Goal: Check status: Check status

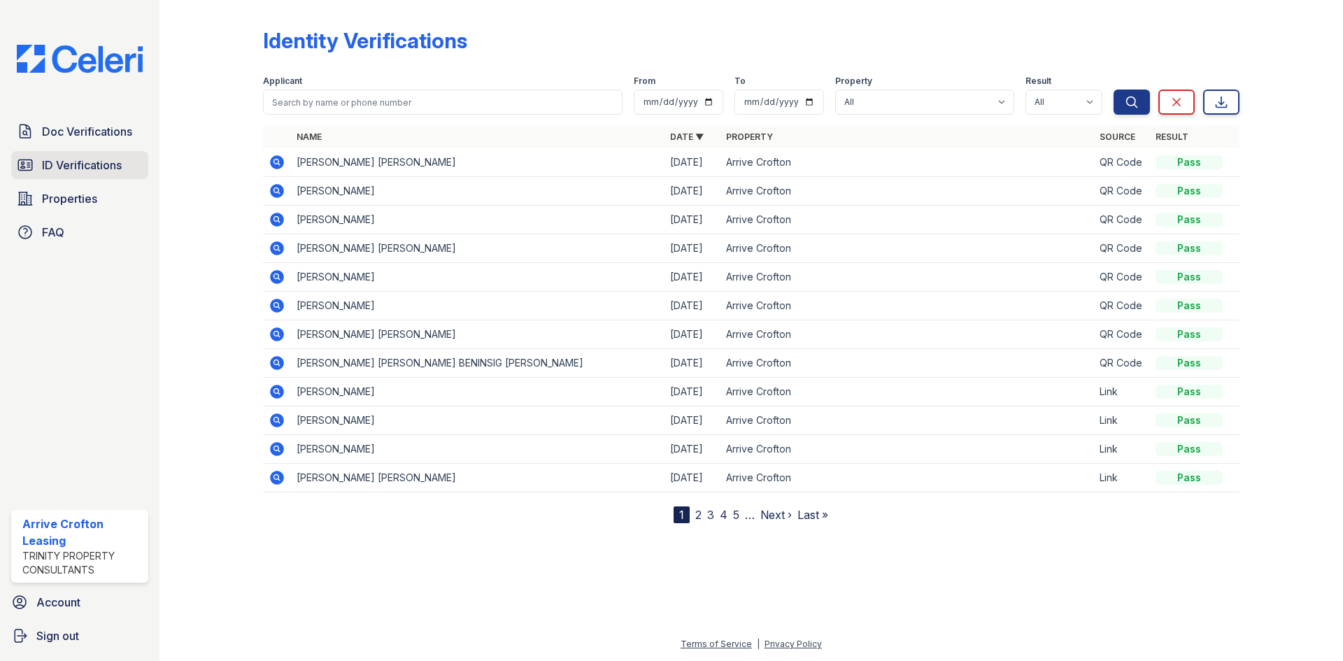
click at [69, 163] on span "ID Verifications" at bounding box center [82, 165] width 80 height 17
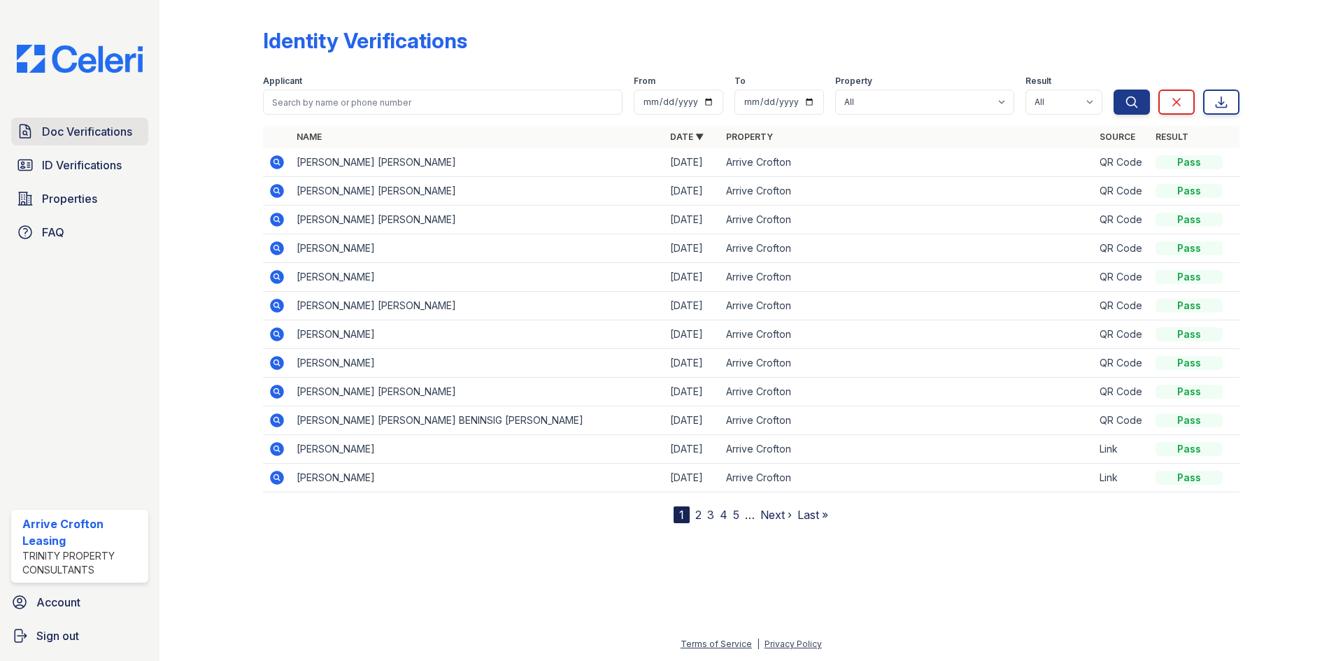
click at [88, 130] on span "Doc Verifications" at bounding box center [87, 131] width 90 height 17
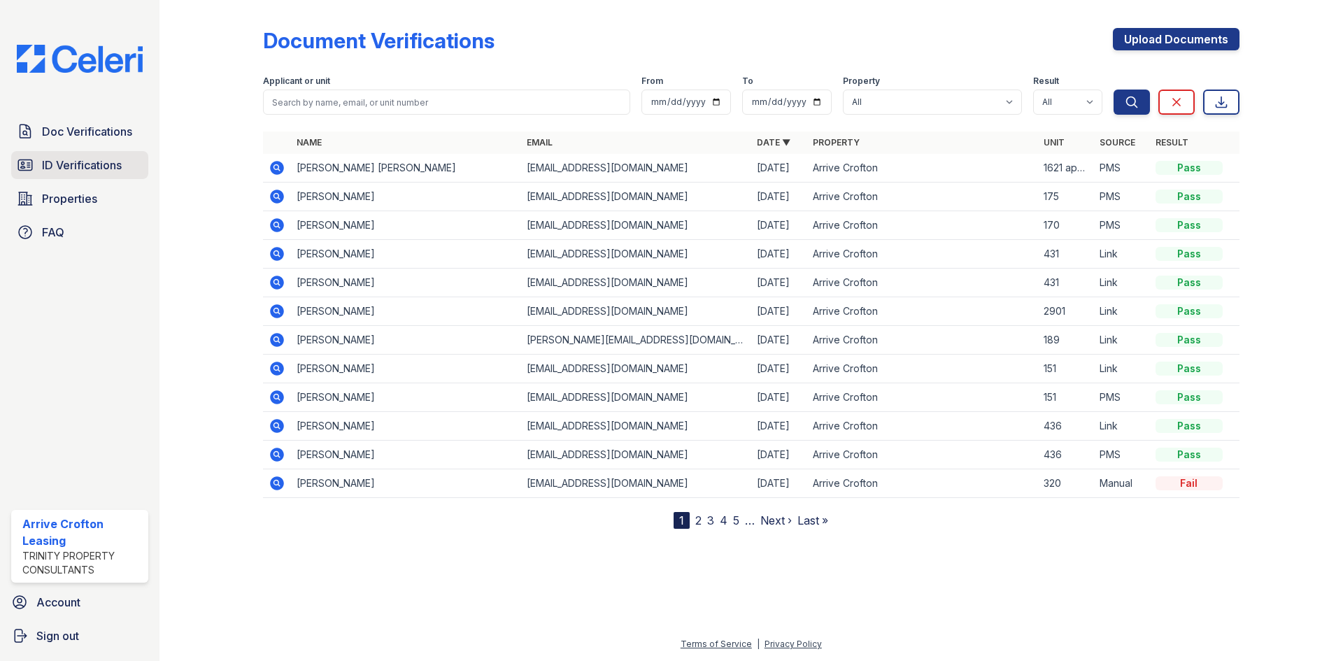
click at [56, 164] on span "ID Verifications" at bounding box center [82, 165] width 80 height 17
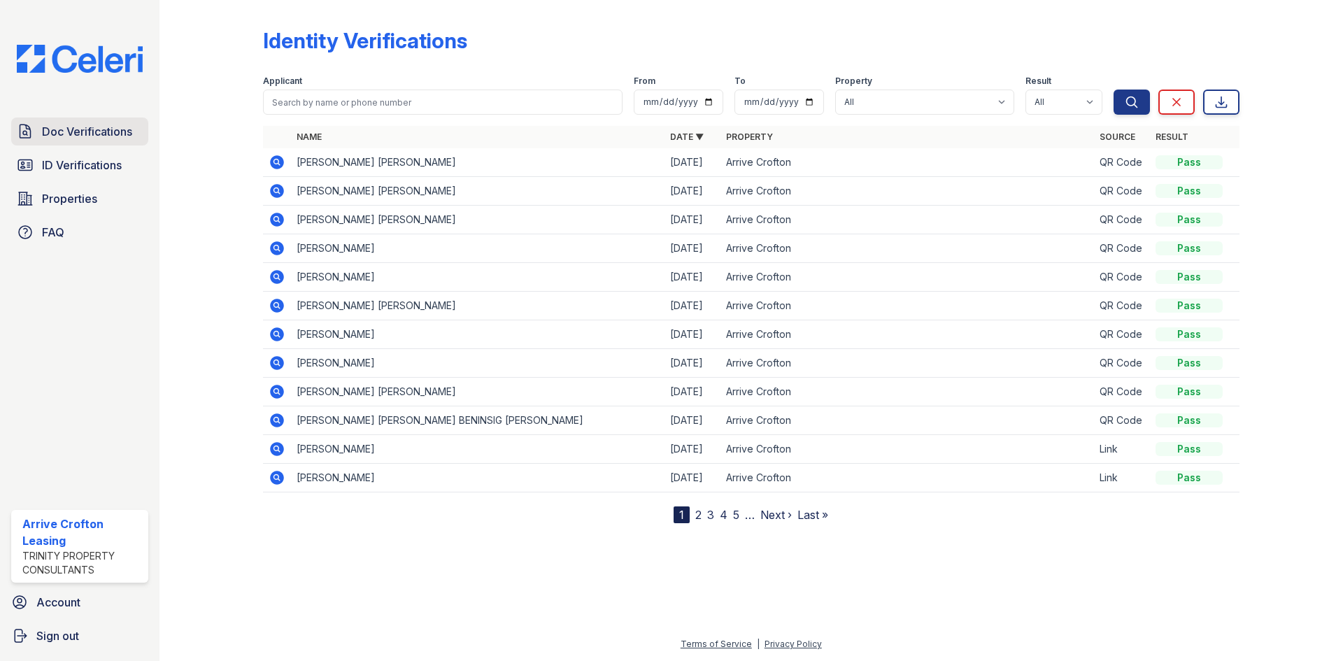
click at [59, 136] on span "Doc Verifications" at bounding box center [87, 131] width 90 height 17
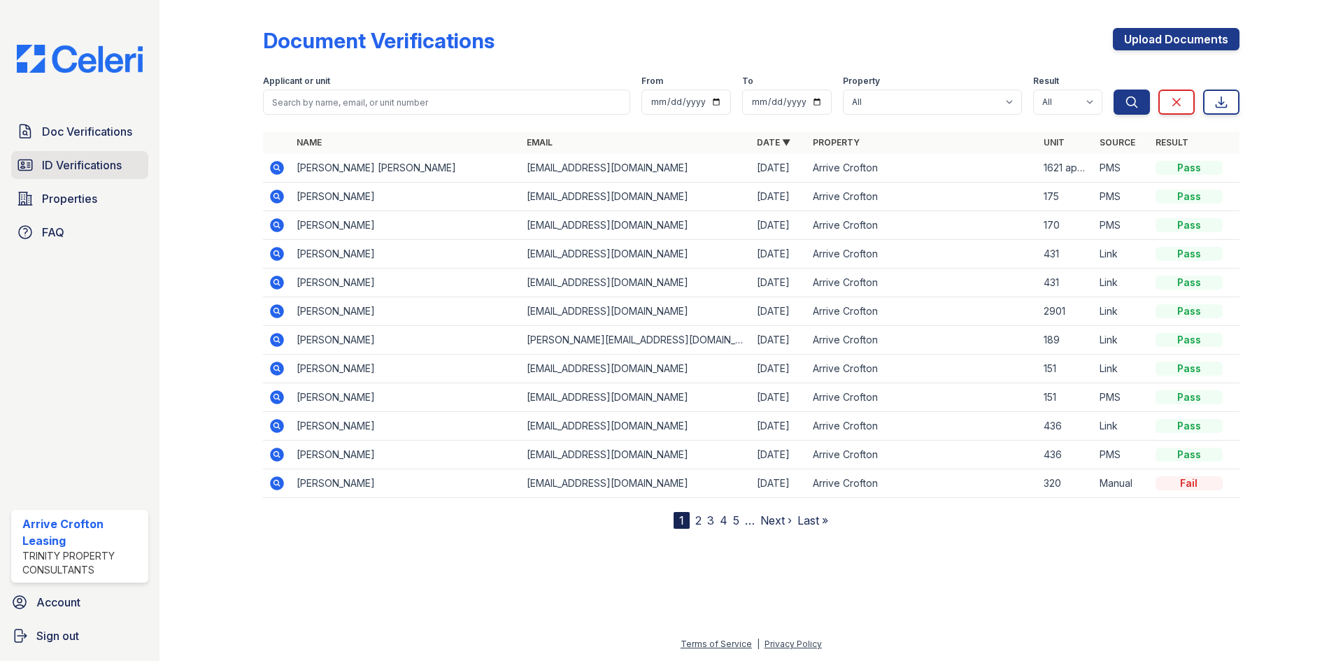
click at [78, 165] on span "ID Verifications" at bounding box center [82, 165] width 80 height 17
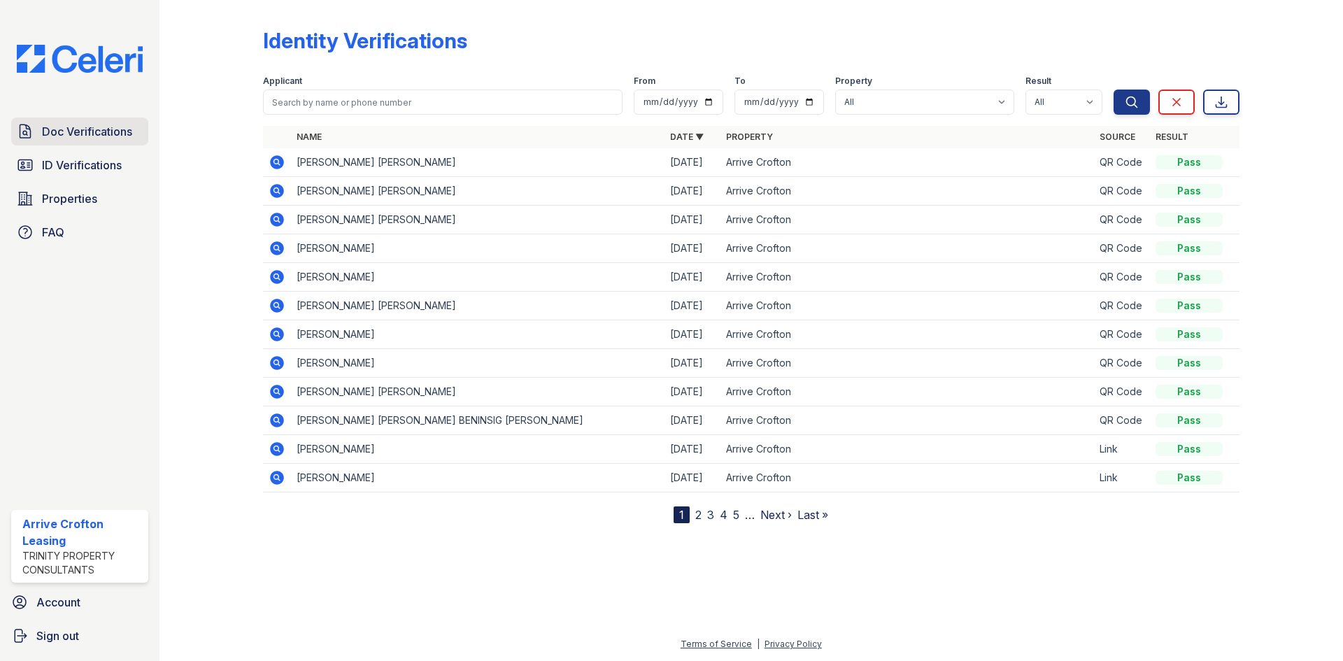
click at [80, 134] on span "Doc Verifications" at bounding box center [87, 131] width 90 height 17
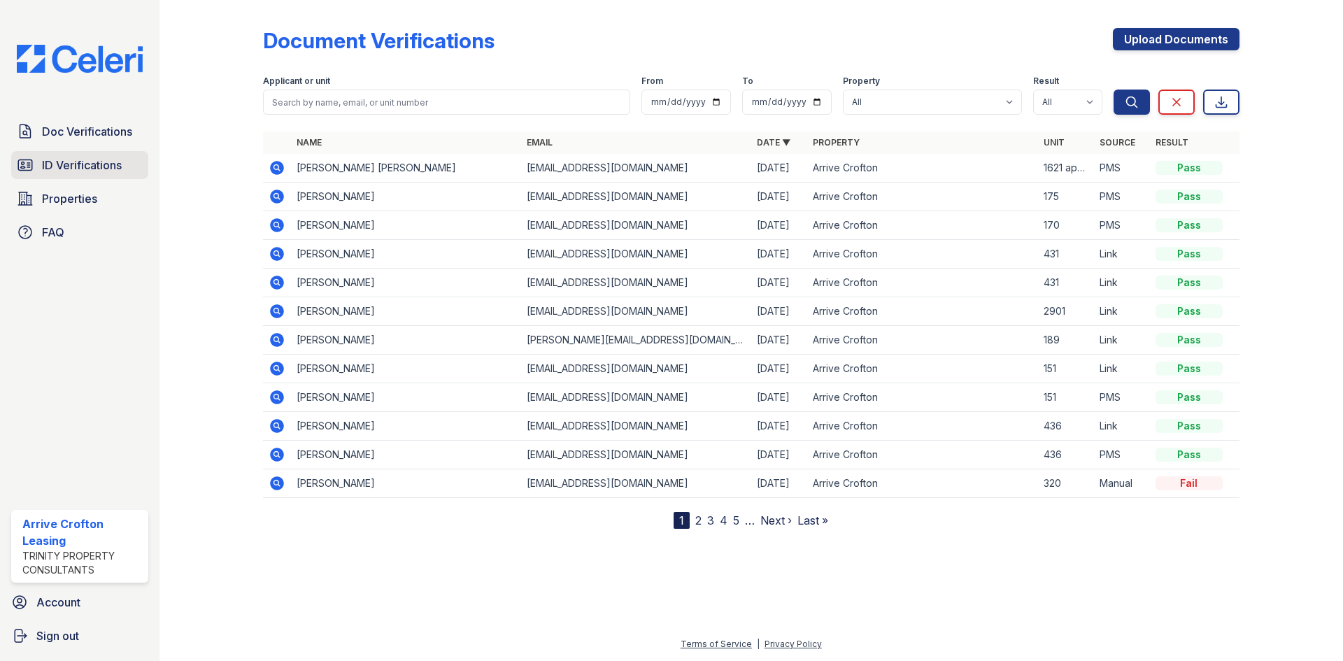
click at [62, 174] on link "ID Verifications" at bounding box center [79, 165] width 137 height 28
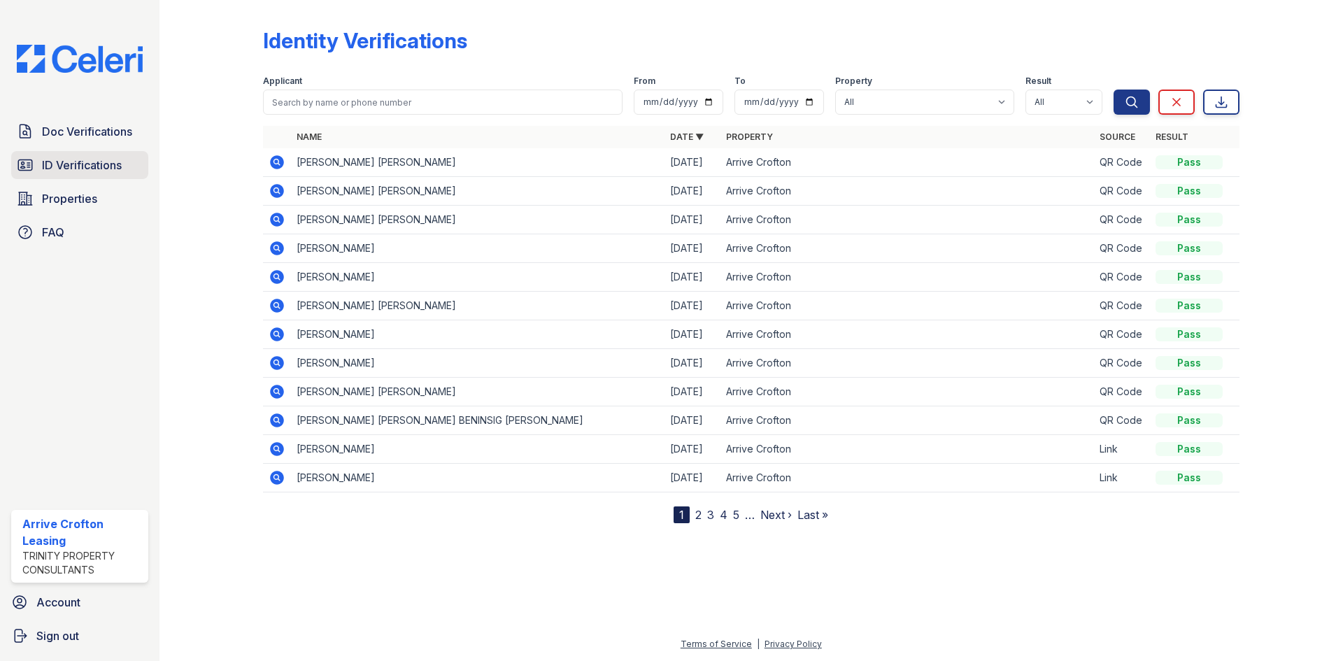
click at [62, 167] on span "ID Verifications" at bounding box center [82, 165] width 80 height 17
click at [85, 143] on link "Doc Verifications" at bounding box center [79, 132] width 137 height 28
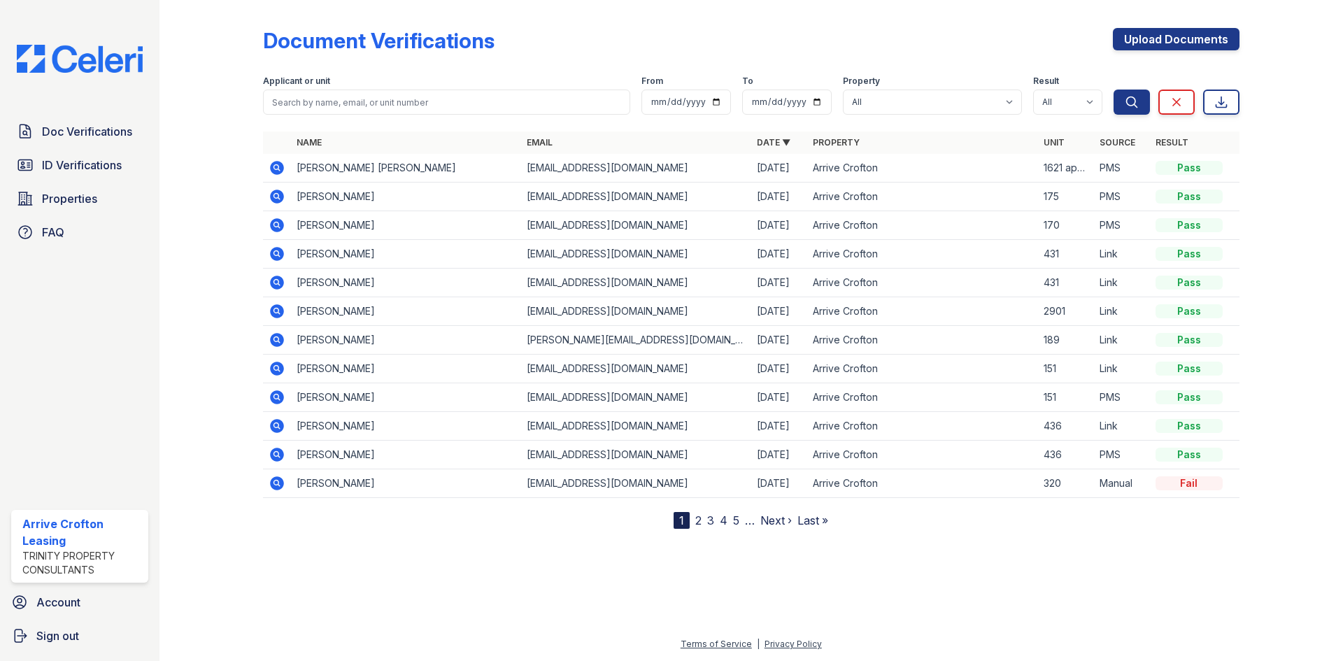
drag, startPoint x: 393, startPoint y: 307, endPoint x: 402, endPoint y: 366, distance: 59.5
click at [397, 351] on tbody "[PERSON_NAME] [PERSON_NAME] [EMAIL_ADDRESS][DOMAIN_NAME] [DATE] Arrive Crofton …" at bounding box center [751, 326] width 977 height 344
click at [171, 318] on div "Document Verifications Upload Documents Filter Applicant or unit From To Proper…" at bounding box center [752, 330] width 1184 height 661
click at [59, 164] on span "ID Verifications" at bounding box center [82, 165] width 80 height 17
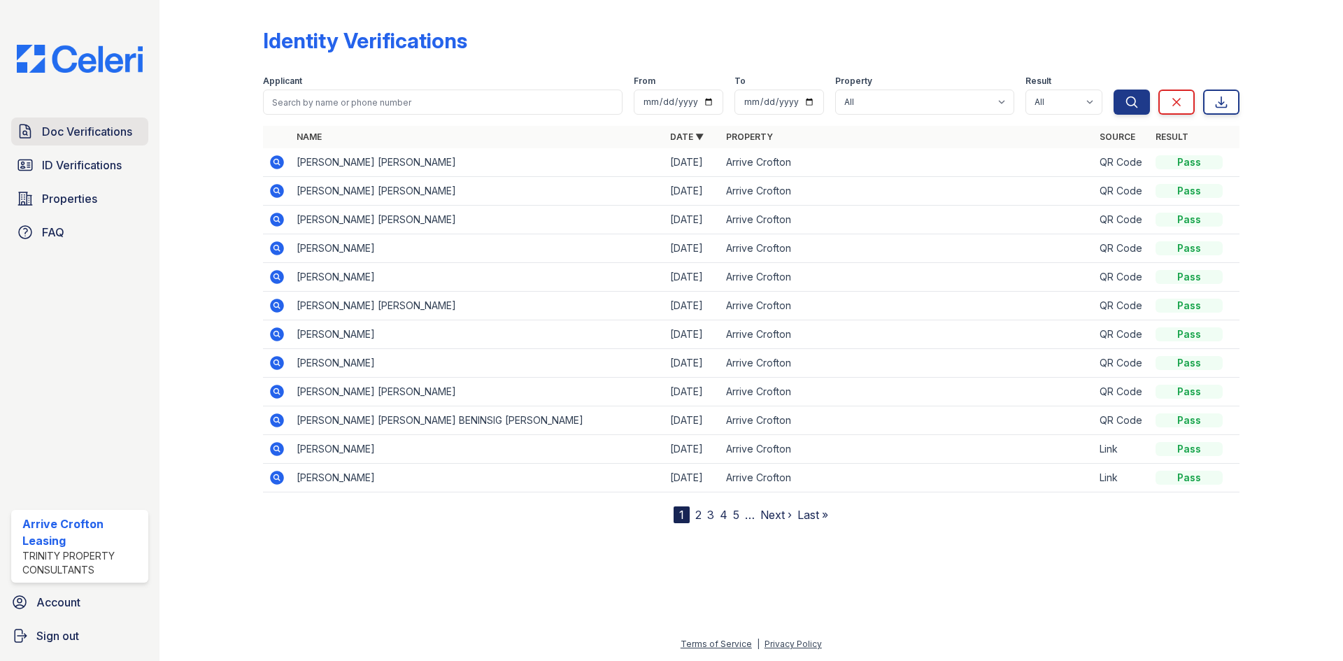
click at [56, 136] on span "Doc Verifications" at bounding box center [87, 131] width 90 height 17
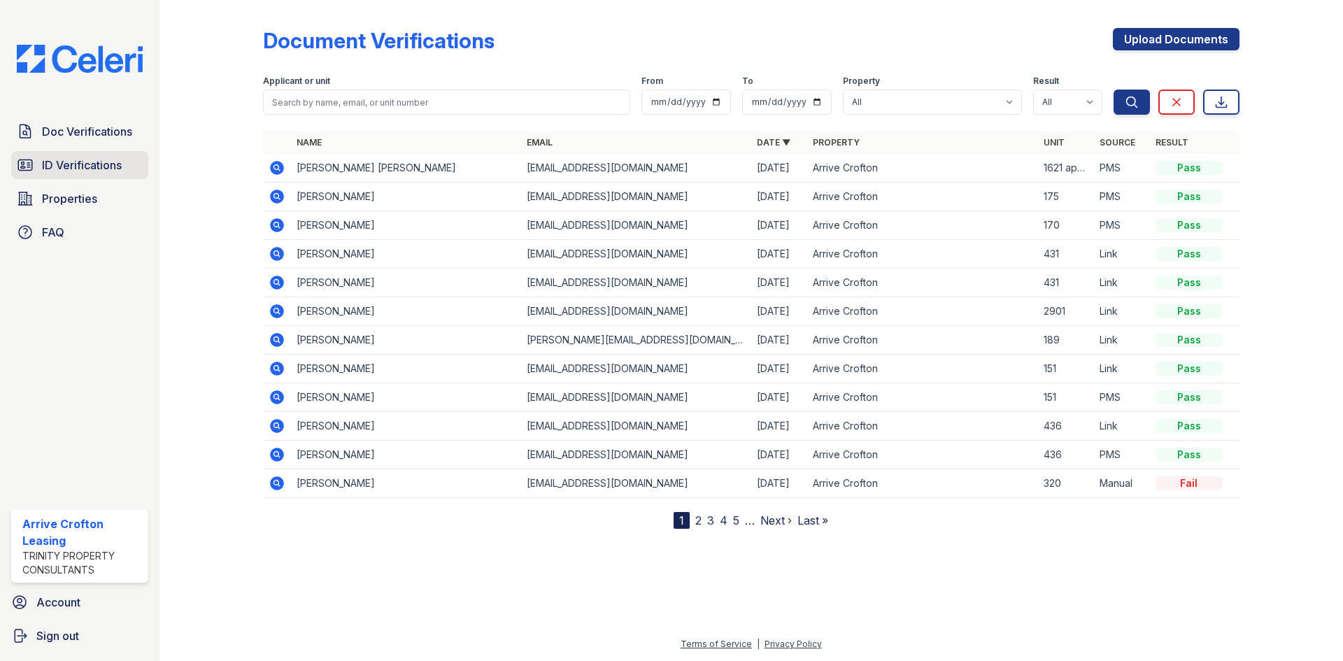
click at [73, 164] on span "ID Verifications" at bounding box center [82, 165] width 80 height 17
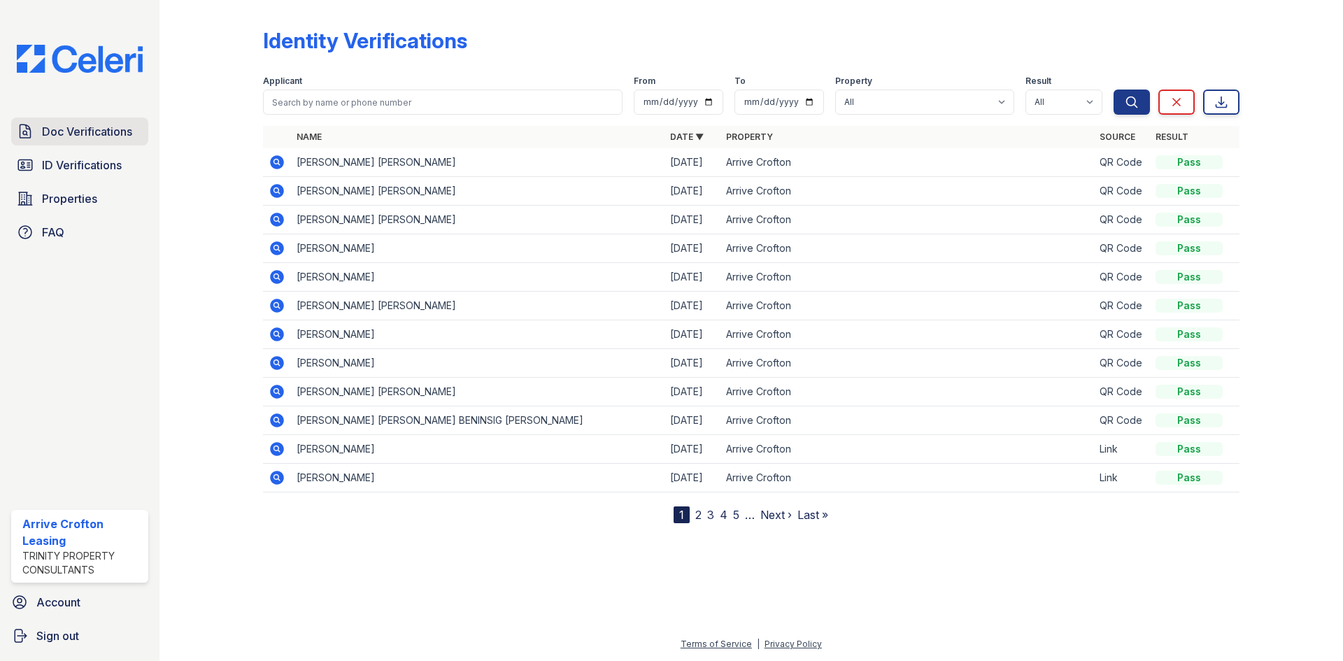
click at [67, 143] on link "Doc Verifications" at bounding box center [79, 132] width 137 height 28
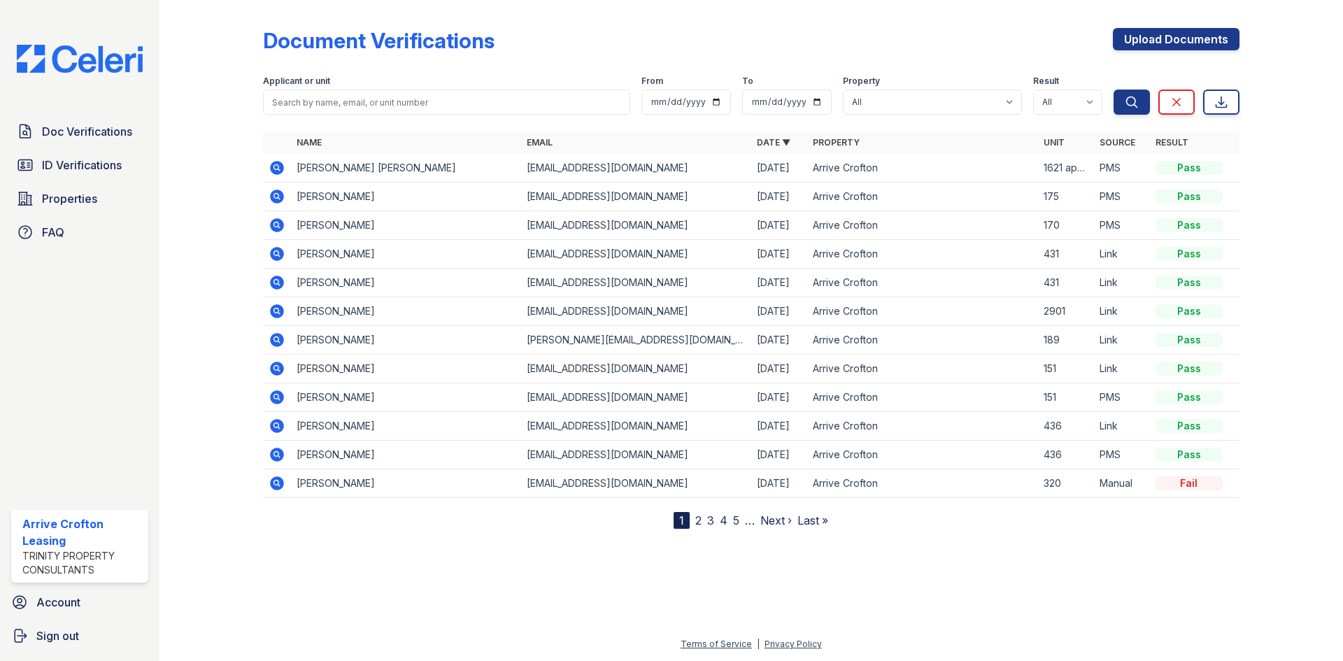
click at [211, 223] on div at bounding box center [222, 267] width 81 height 523
click at [82, 148] on div "Doc Verifications ID Verifications Properties FAQ" at bounding box center [80, 182] width 148 height 129
click at [195, 202] on div at bounding box center [222, 267] width 81 height 523
click at [57, 148] on div "Doc Verifications ID Verifications Properties FAQ" at bounding box center [80, 182] width 148 height 129
click at [58, 168] on span "ID Verifications" at bounding box center [82, 165] width 80 height 17
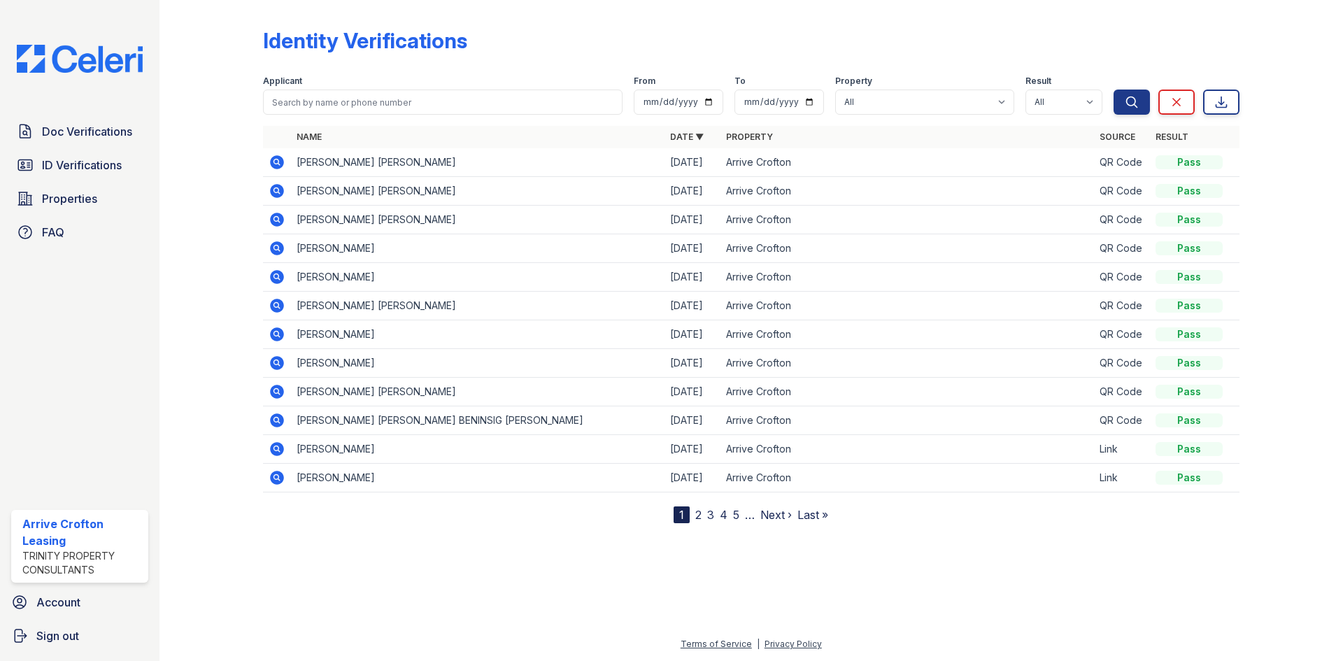
click at [274, 335] on icon at bounding box center [277, 334] width 17 height 17
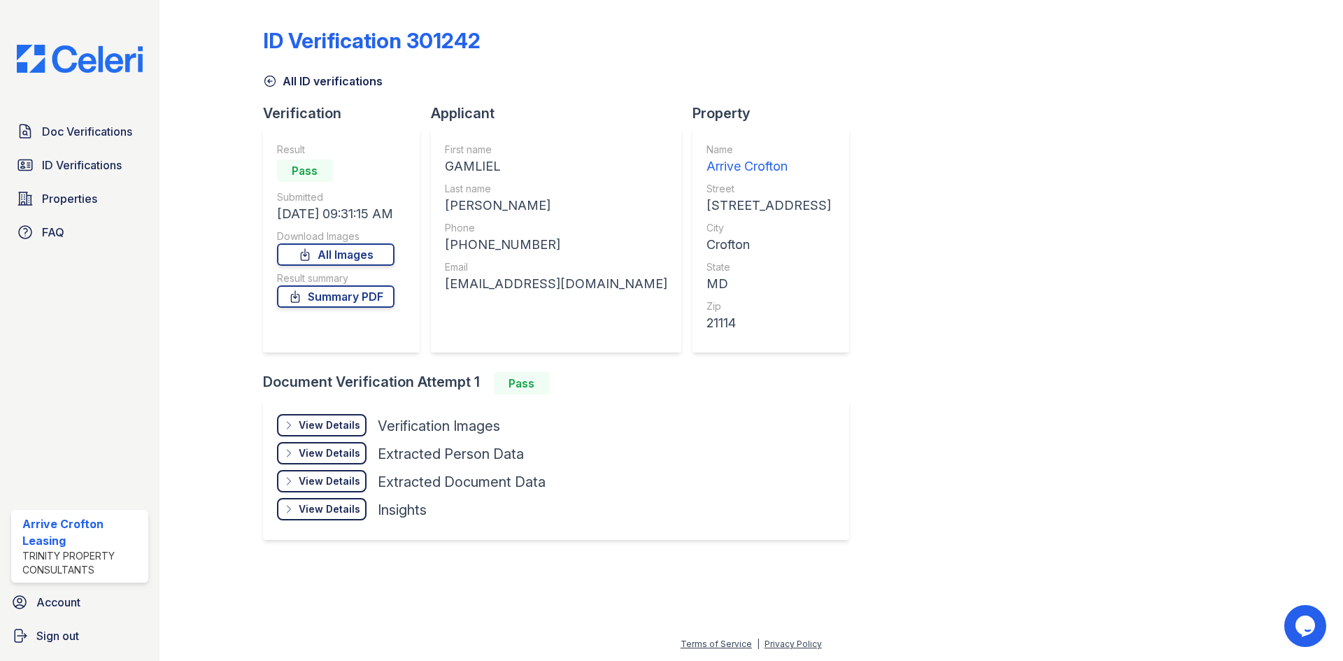
click at [333, 421] on div "View Details" at bounding box center [330, 425] width 62 height 14
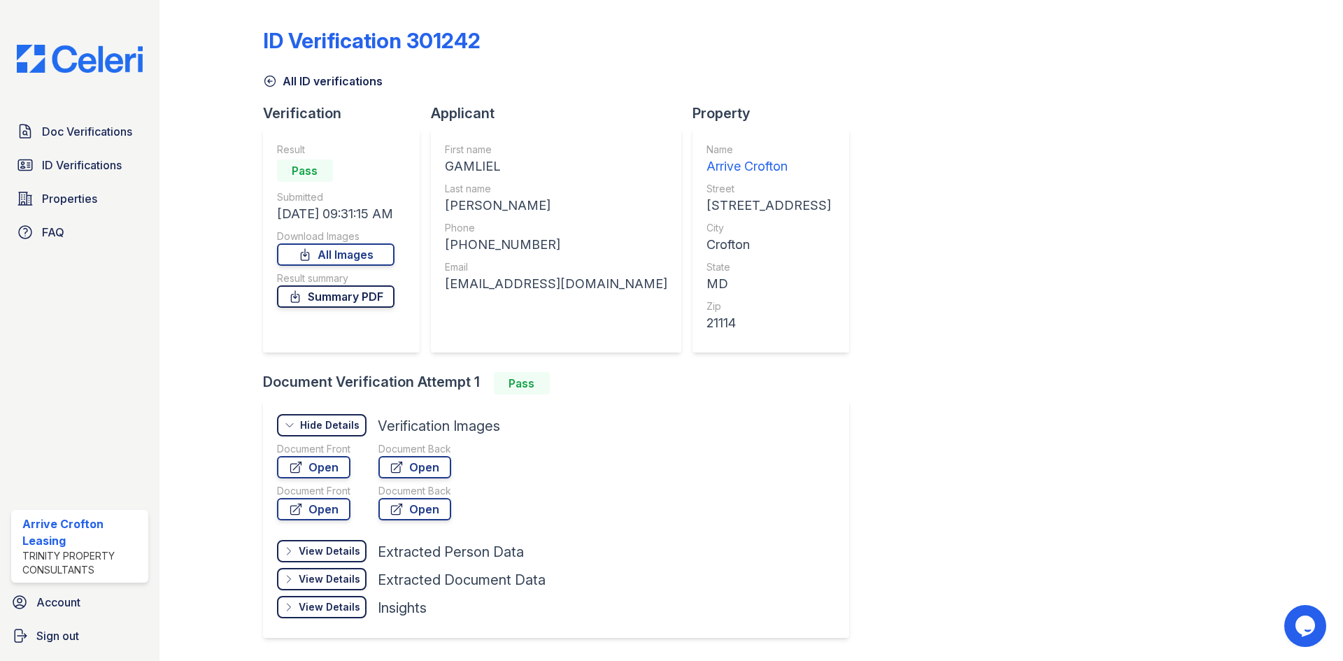
click at [345, 307] on link "Summary PDF" at bounding box center [336, 296] width 118 height 22
click at [311, 467] on link "Open" at bounding box center [313, 467] width 73 height 22
click at [403, 474] on icon at bounding box center [397, 467] width 14 height 14
click at [292, 78] on link "All ID verifications" at bounding box center [323, 81] width 120 height 17
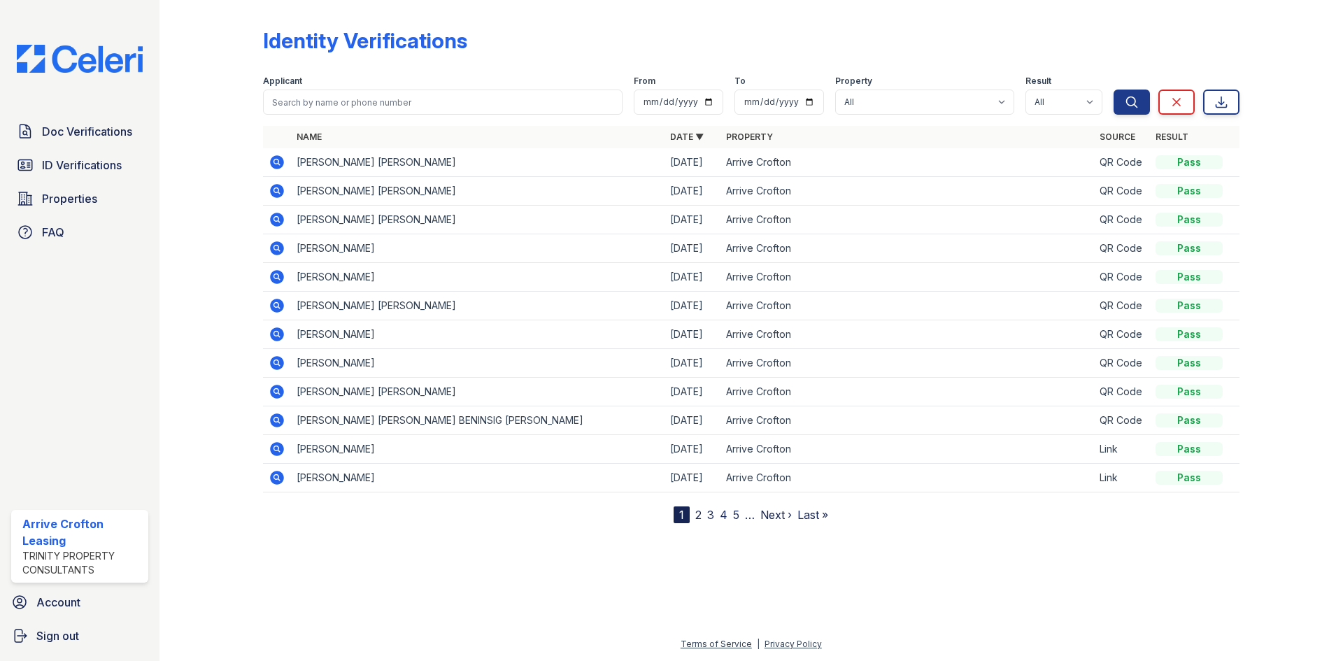
click at [278, 365] on icon at bounding box center [277, 363] width 17 height 17
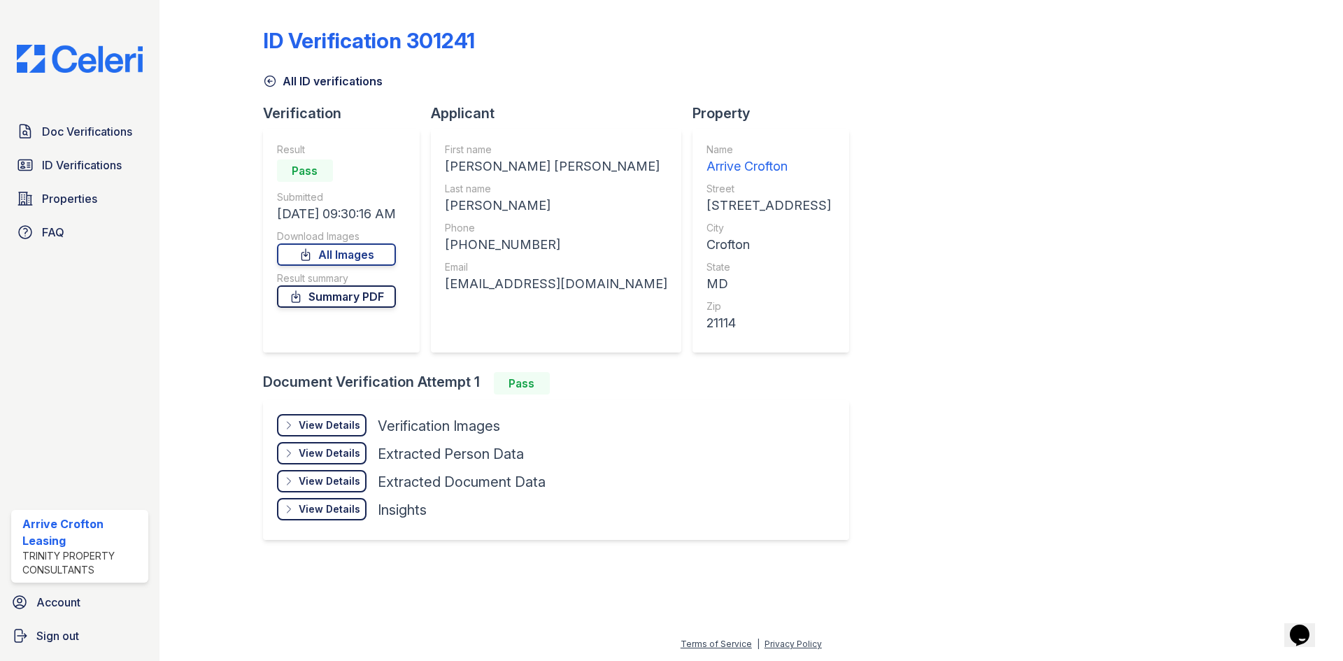
click at [324, 302] on link "Summary PDF" at bounding box center [336, 296] width 119 height 22
click at [319, 422] on div "View Details" at bounding box center [330, 425] width 62 height 14
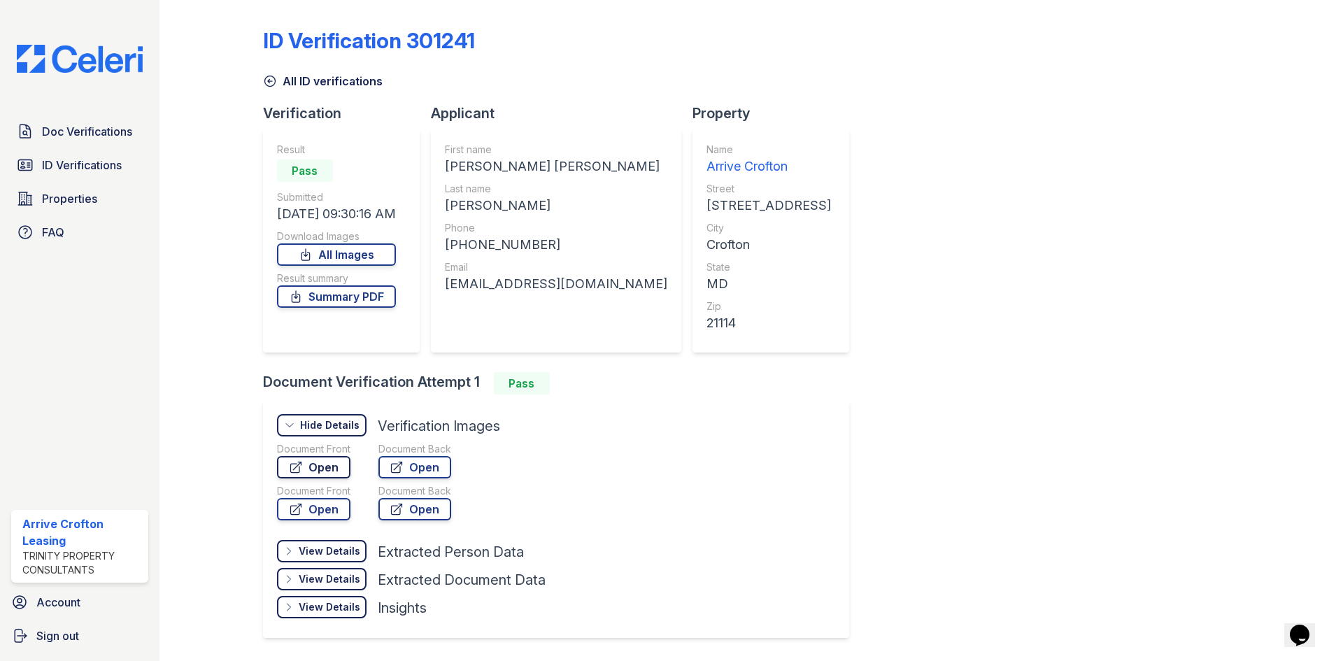
click at [331, 467] on link "Open" at bounding box center [313, 467] width 73 height 22
click at [389, 472] on link "Open" at bounding box center [415, 467] width 73 height 22
click at [83, 125] on span "Doc Verifications" at bounding box center [87, 131] width 90 height 17
